Goal: Information Seeking & Learning: Compare options

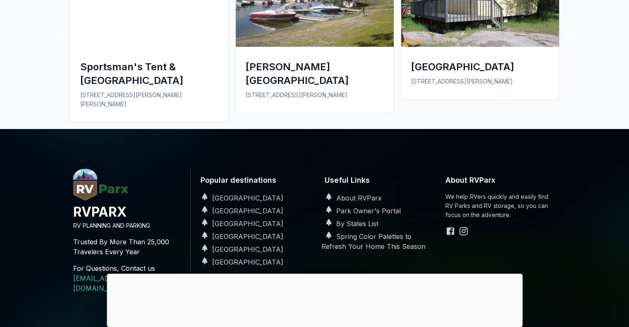
scroll to position [620, 0]
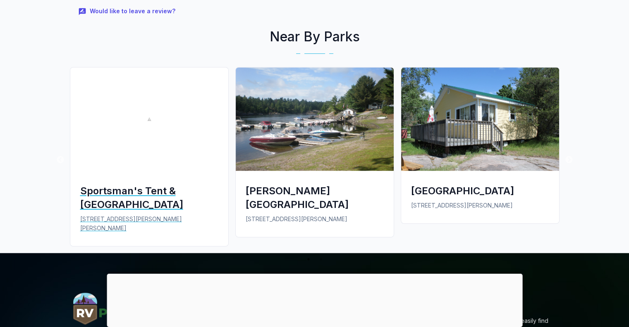
click at [129, 184] on div "Sportsman's Tent & [GEOGRAPHIC_DATA]" at bounding box center [149, 197] width 138 height 27
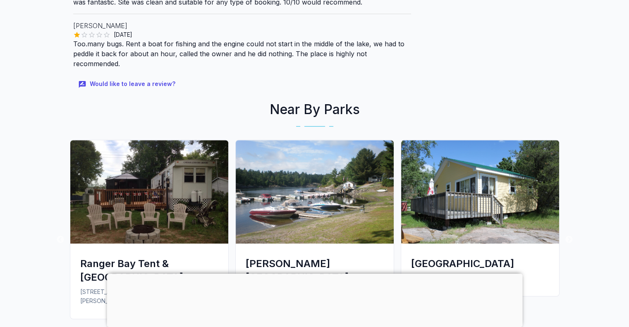
scroll to position [620, 0]
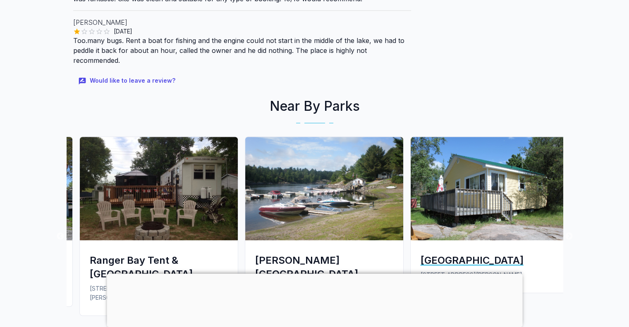
drag, startPoint x: 476, startPoint y: 226, endPoint x: 484, endPoint y: 230, distance: 8.9
click at [476, 253] on div "[GEOGRAPHIC_DATA]" at bounding box center [489, 260] width 138 height 14
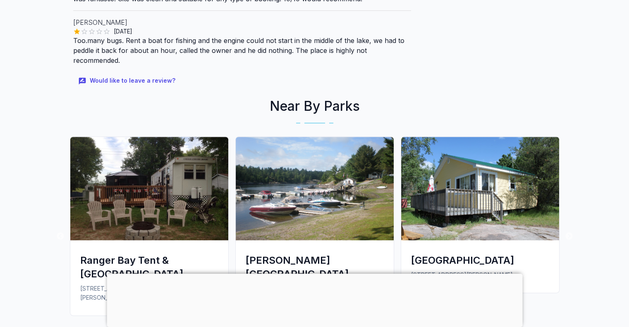
click at [313, 274] on div at bounding box center [314, 274] width 415 height 0
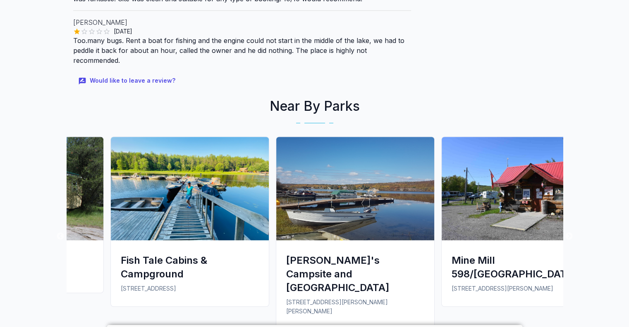
drag, startPoint x: 538, startPoint y: 171, endPoint x: 83, endPoint y: 181, distance: 455.7
click at [83, 181] on img at bounding box center [24, 188] width 158 height 103
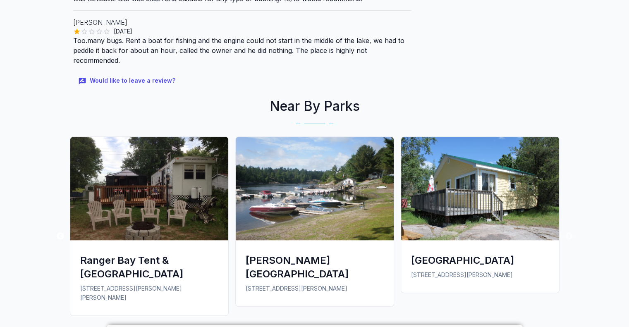
drag, startPoint x: 447, startPoint y: 183, endPoint x: 58, endPoint y: 190, distance: 389.5
click at [67, 190] on div "Previous Fish Tale Cabins & Campground 2597 Wolseley Bay Rd Noëlville, ON P0M C…" at bounding box center [315, 236] width 496 height 200
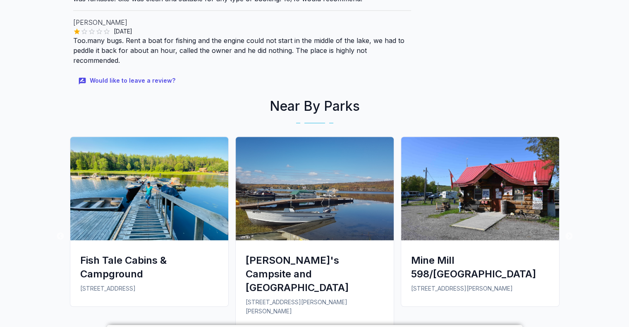
drag, startPoint x: 499, startPoint y: 181, endPoint x: 43, endPoint y: 176, distance: 456.5
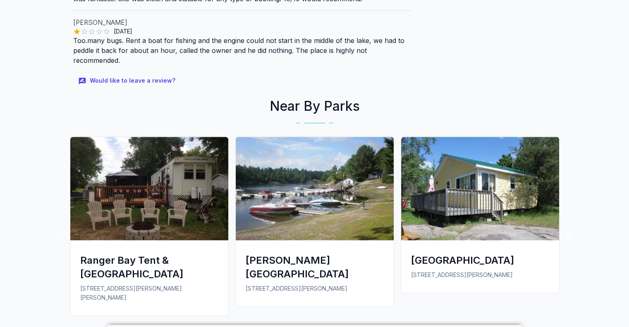
drag, startPoint x: 421, startPoint y: 167, endPoint x: 0, endPoint y: 181, distance: 421.5
click at [432, 253] on div "[GEOGRAPHIC_DATA]" at bounding box center [480, 260] width 138 height 14
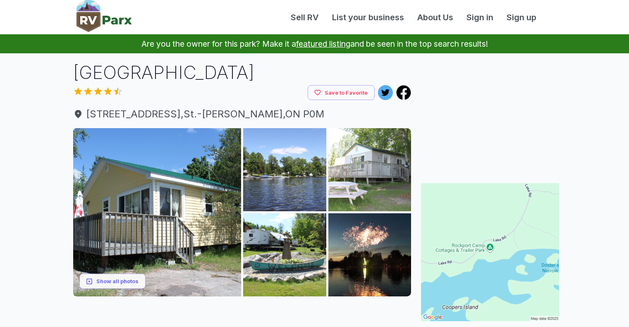
scroll to position [41, 0]
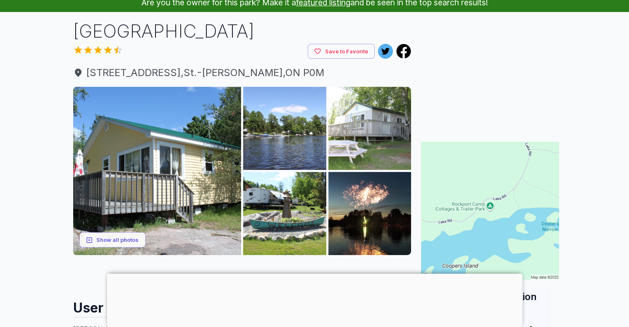
click at [313, 274] on div at bounding box center [314, 274] width 415 height 0
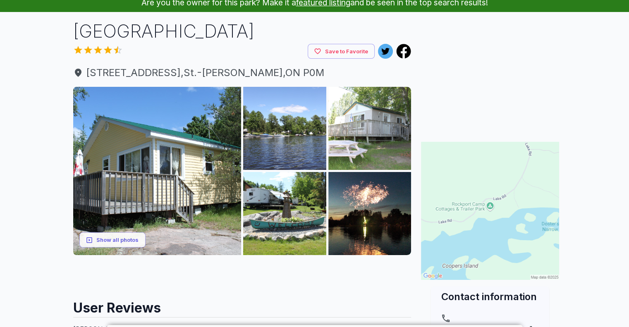
click at [487, 207] on img at bounding box center [490, 211] width 138 height 138
